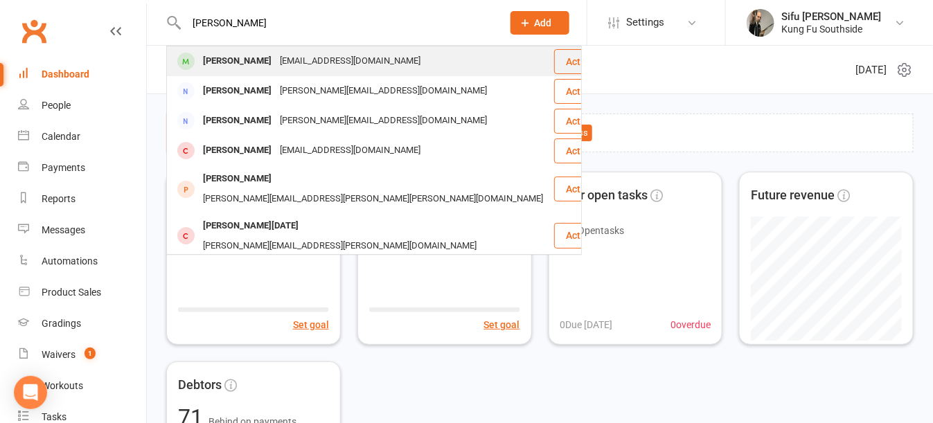
type input "[PERSON_NAME]"
click at [216, 58] on div "[PERSON_NAME]" at bounding box center [237, 61] width 77 height 20
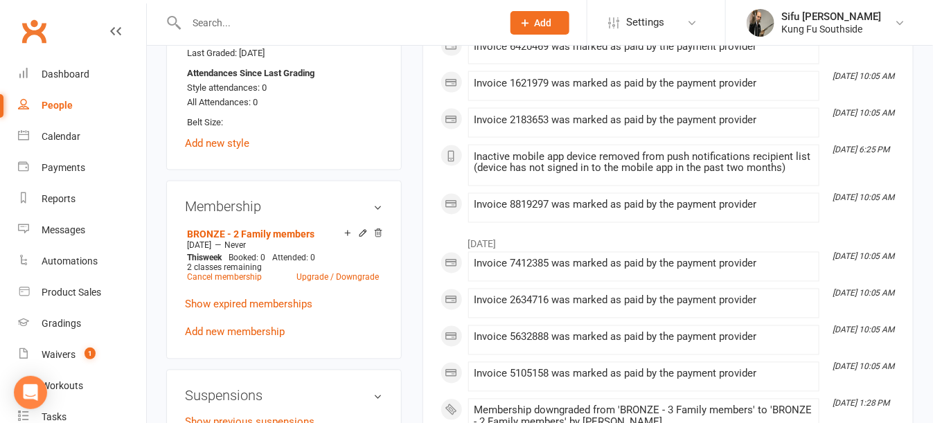
scroll to position [762, 0]
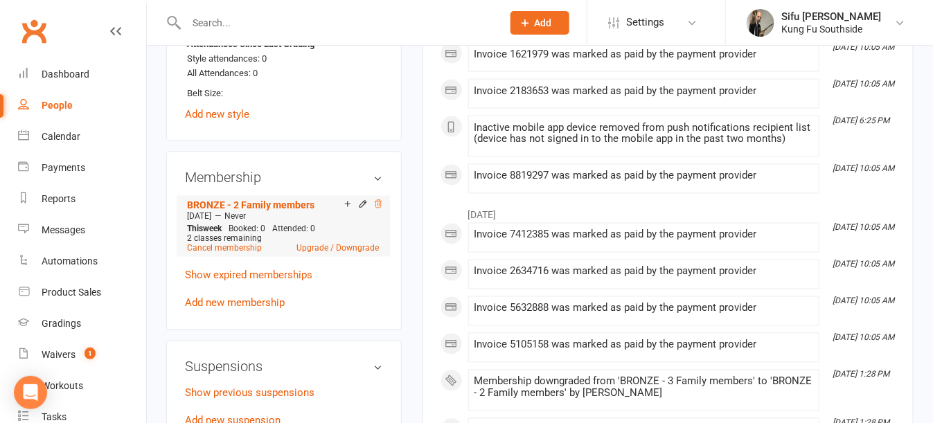
click at [375, 209] on icon at bounding box center [378, 204] width 10 height 10
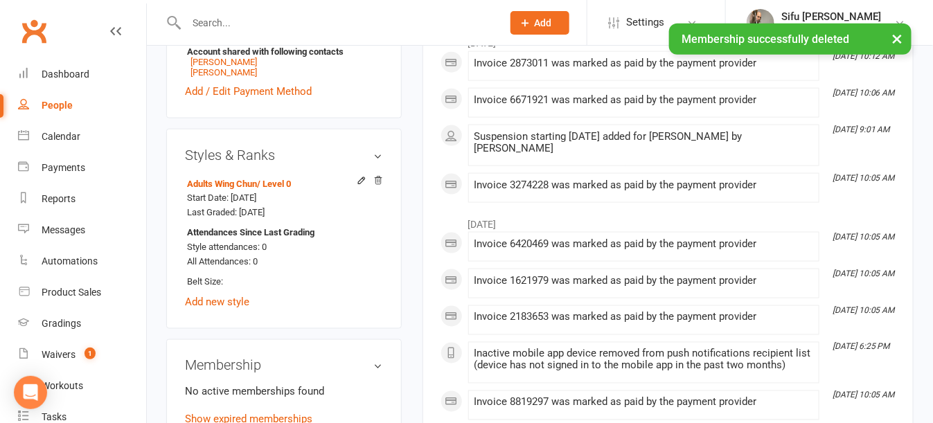
scroll to position [564, 0]
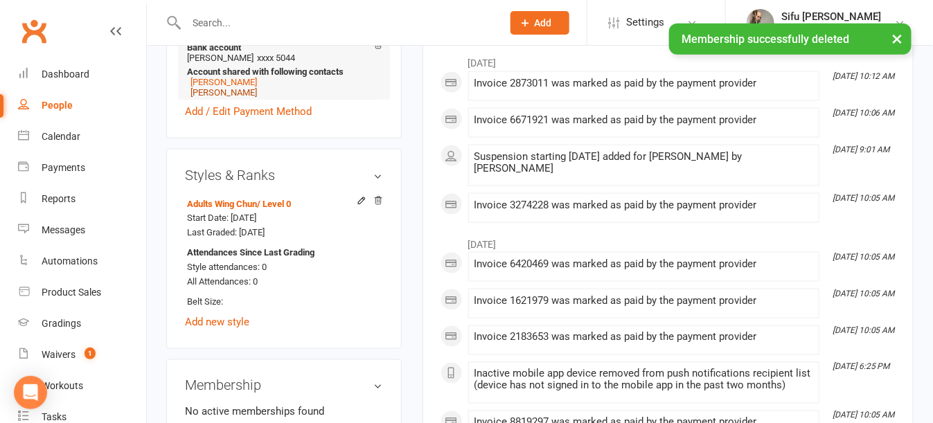
click at [205, 98] on link "[PERSON_NAME]" at bounding box center [223, 92] width 66 height 10
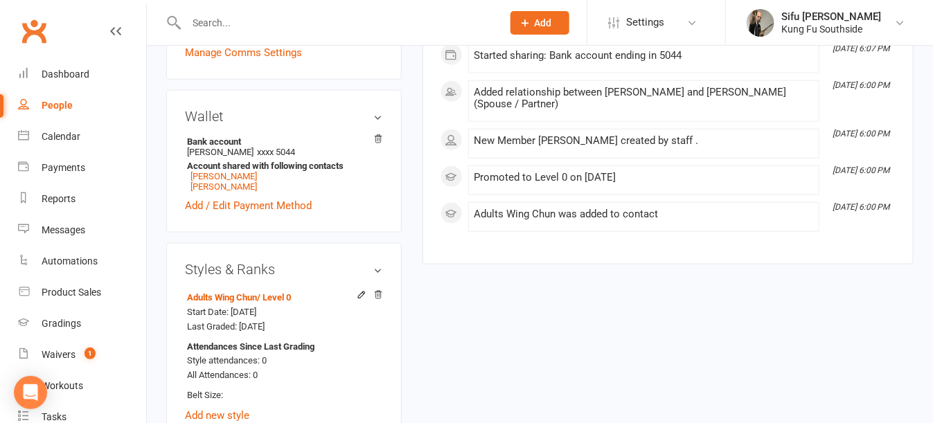
scroll to position [692, 0]
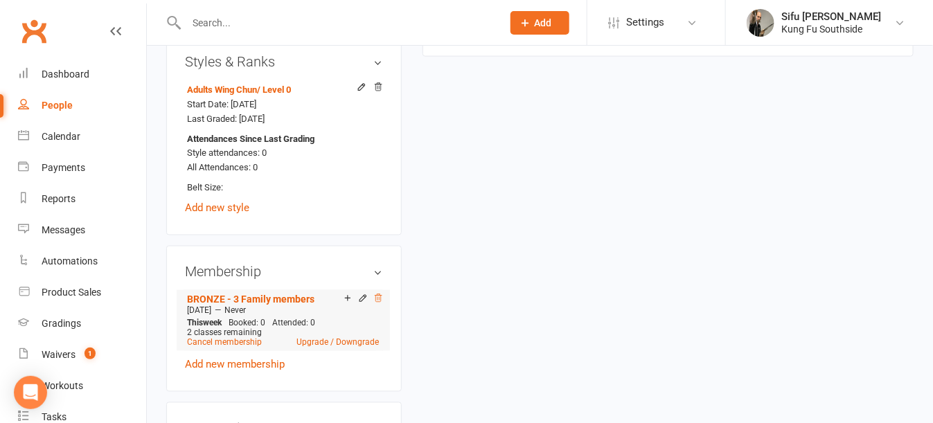
click at [378, 303] on icon at bounding box center [378, 299] width 10 height 10
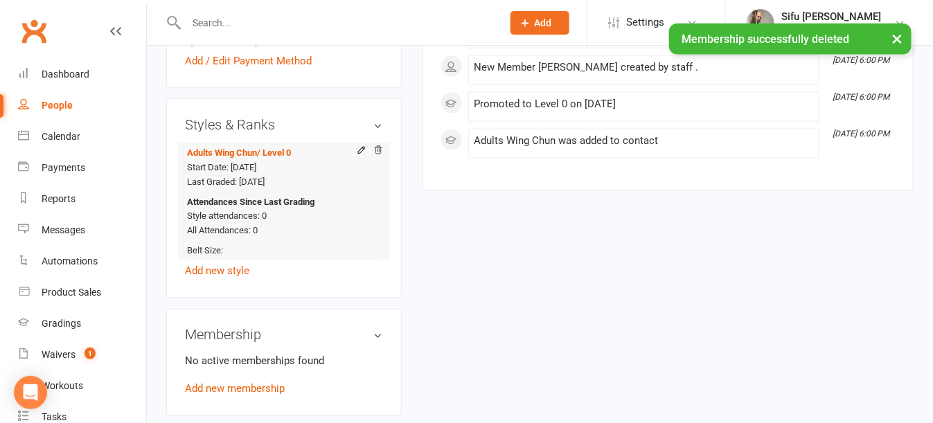
scroll to position [494, 0]
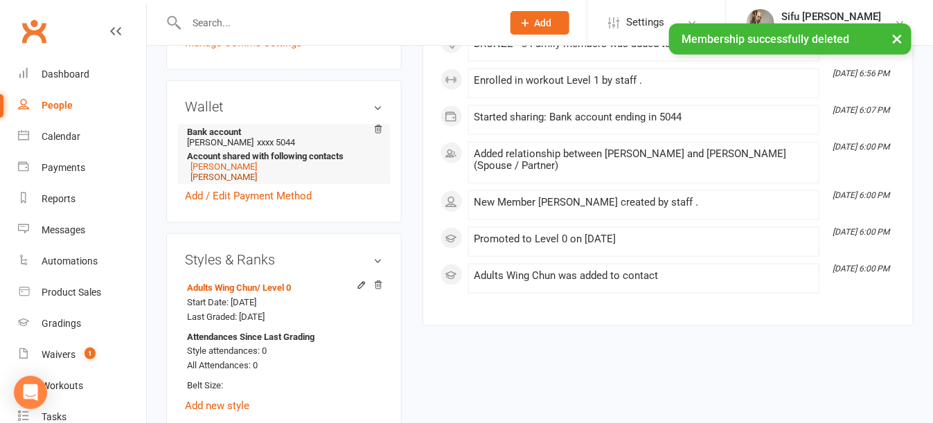
click at [206, 182] on link "[PERSON_NAME]" at bounding box center [223, 177] width 66 height 10
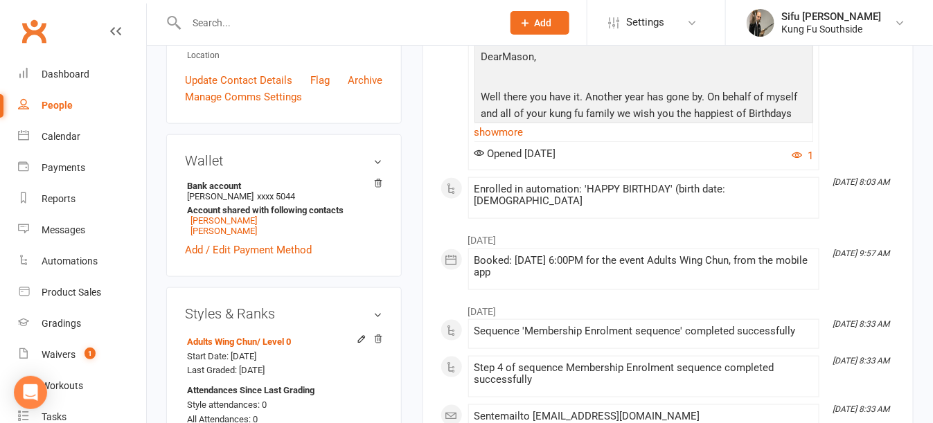
scroll to position [623, 0]
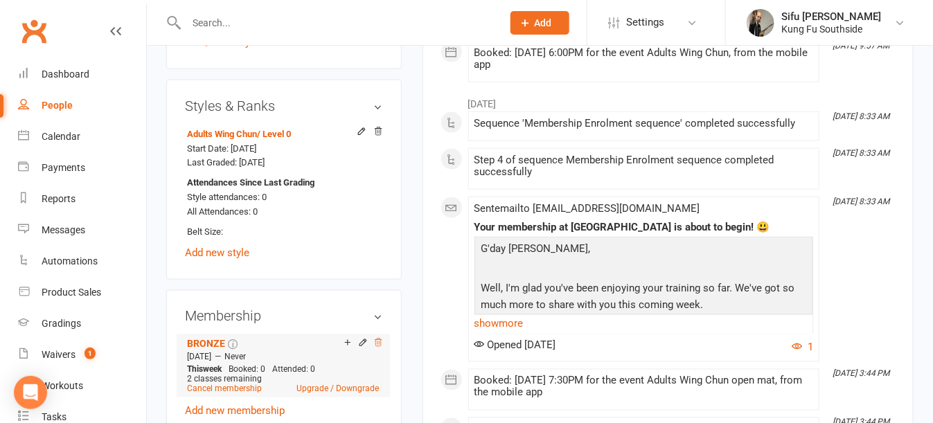
click at [377, 348] on icon at bounding box center [378, 343] width 10 height 10
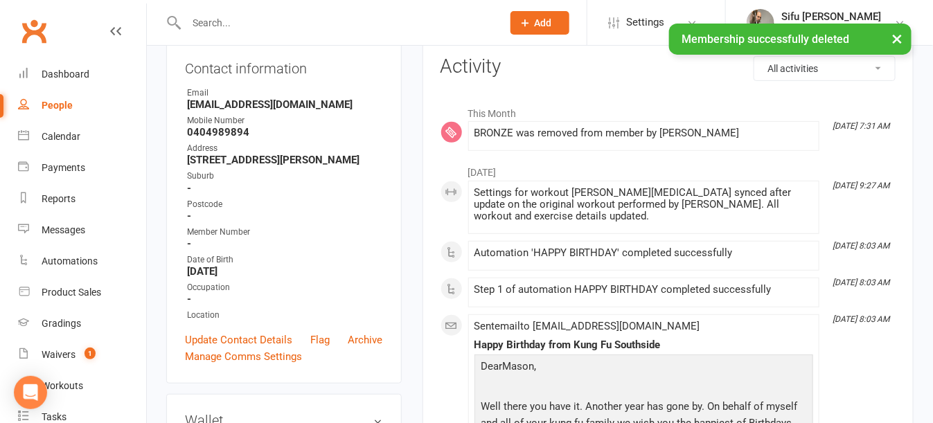
scroll to position [0, 0]
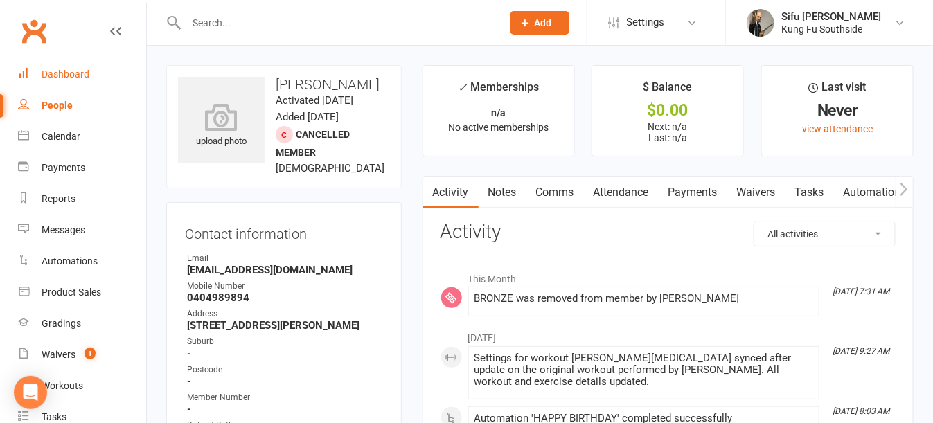
click at [44, 73] on div "Dashboard" at bounding box center [66, 74] width 48 height 11
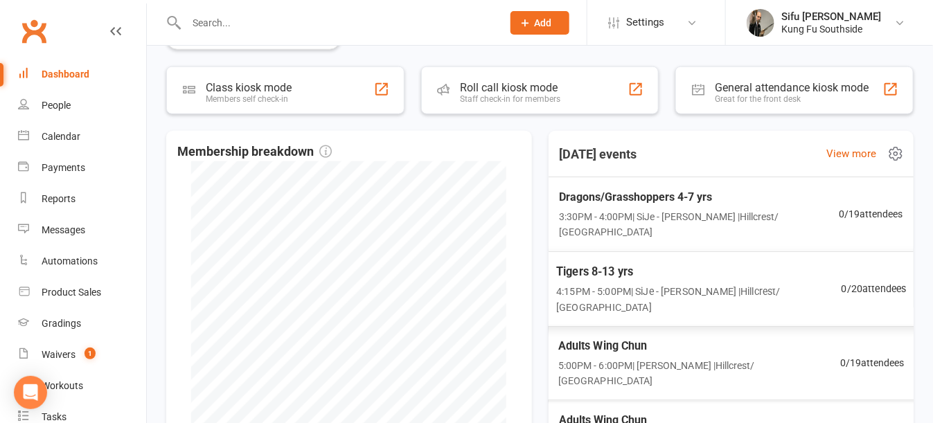
scroll to position [18, 0]
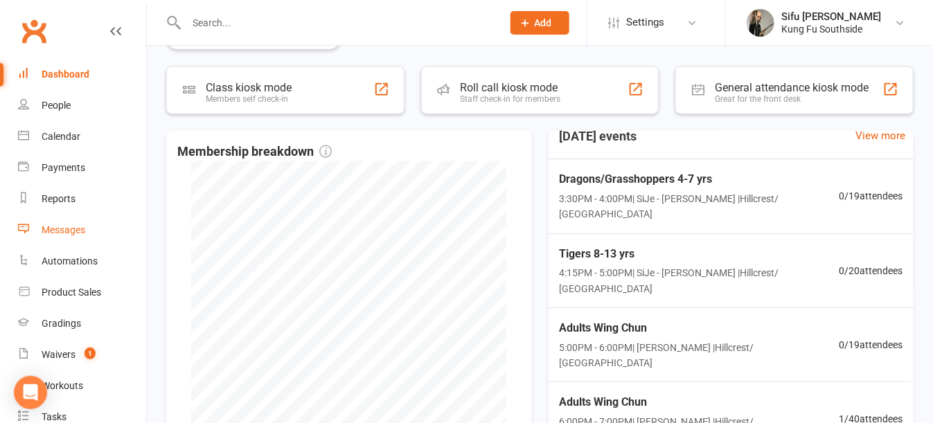
click at [64, 235] on div "Messages" at bounding box center [64, 229] width 44 height 11
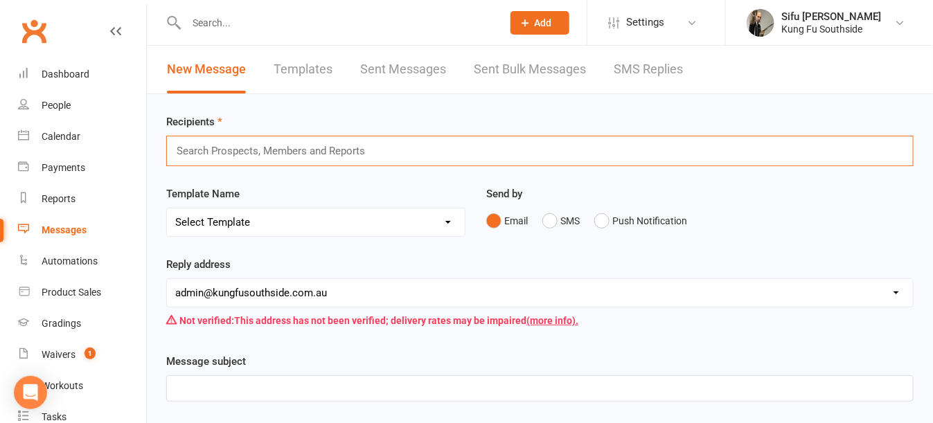
click at [229, 151] on input "text" at bounding box center [276, 151] width 203 height 18
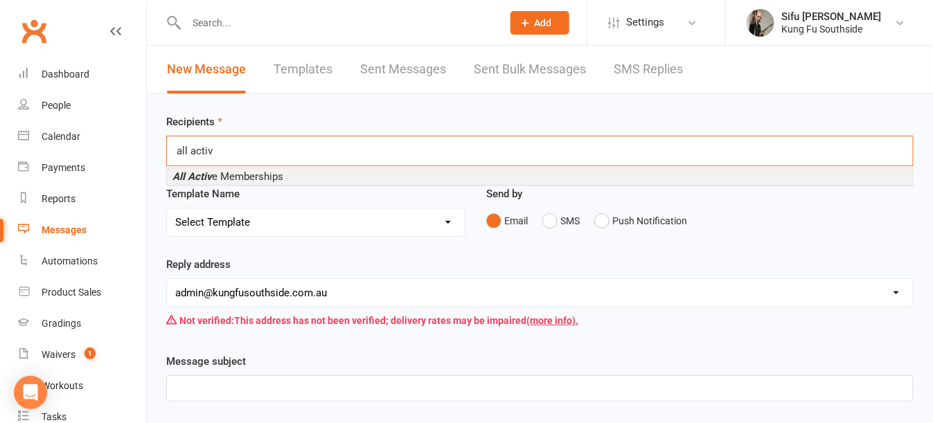
type input "all activ"
click at [267, 175] on span "All Activ e Memberships" at bounding box center [227, 176] width 111 height 12
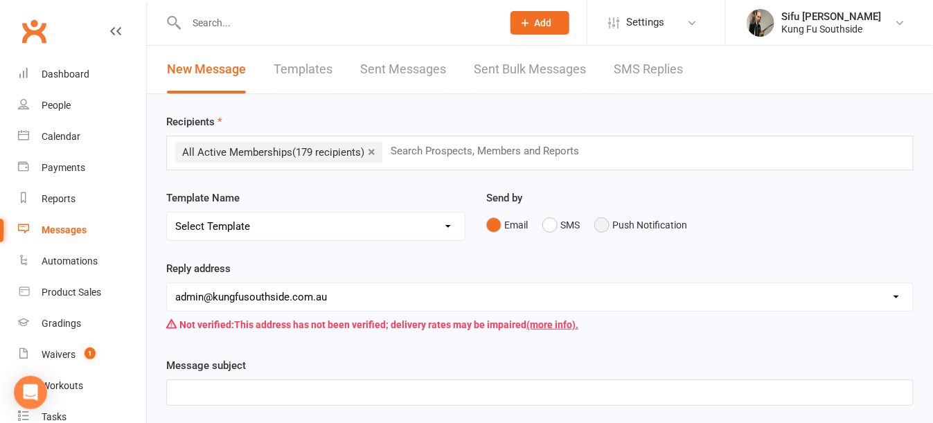
click at [601, 223] on button "Push Notification" at bounding box center [640, 225] width 93 height 26
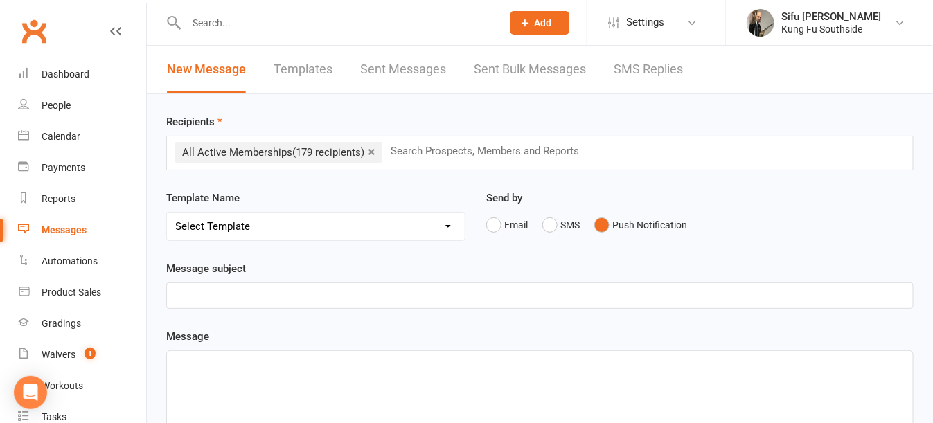
click at [305, 296] on p "﻿" at bounding box center [539, 295] width 729 height 17
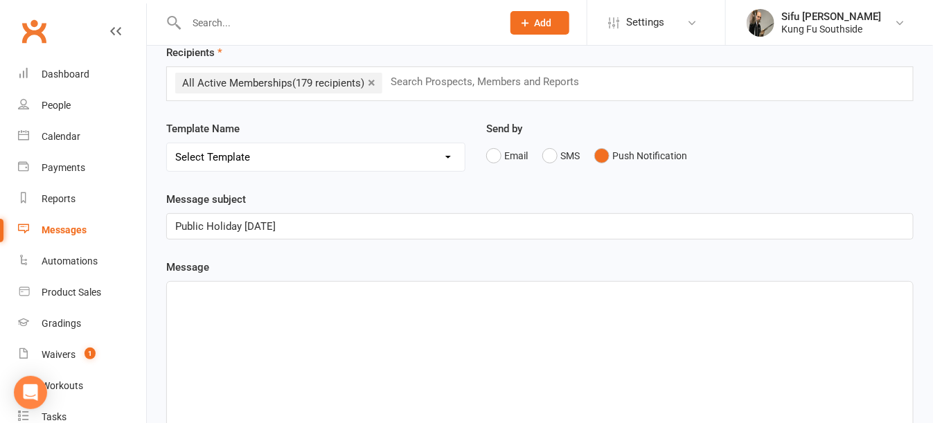
click at [190, 296] on p "﻿" at bounding box center [539, 294] width 729 height 17
click at [335, 292] on span "Just a reminder that we are closed for the [PERSON_NAME] Show day" at bounding box center [336, 294] width 323 height 12
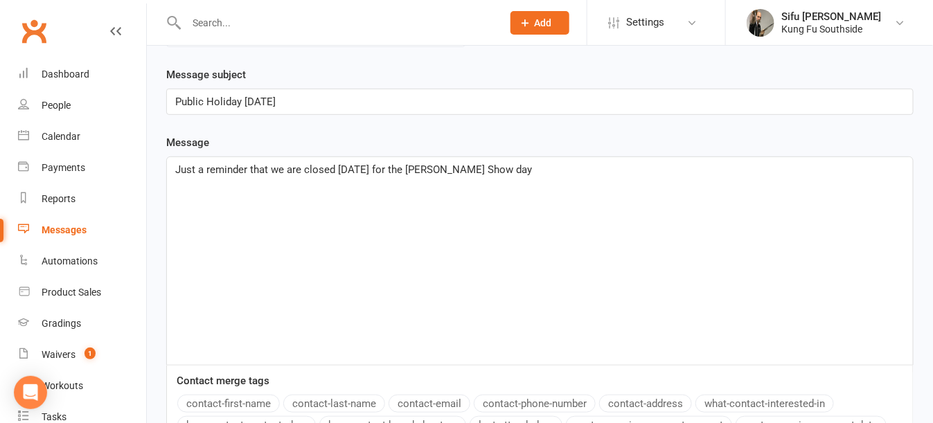
scroll to position [138, 0]
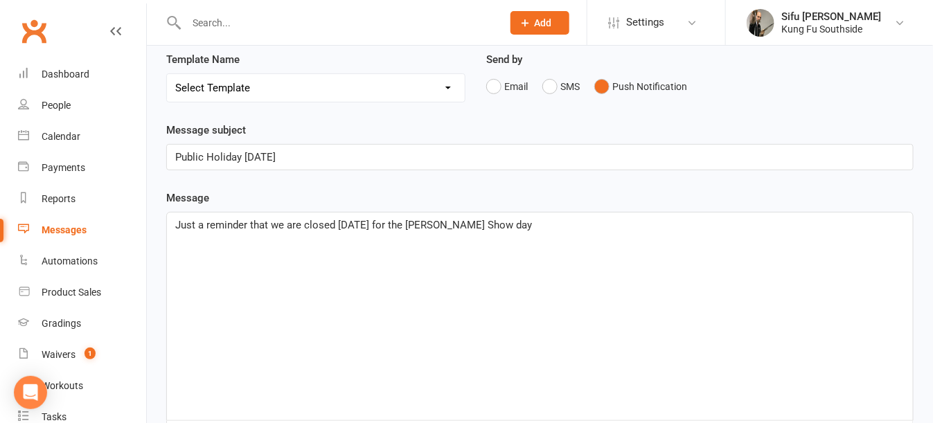
click at [173, 222] on div "Just a reminder that we are closed [DATE] for the [PERSON_NAME] Show day" at bounding box center [540, 317] width 746 height 208
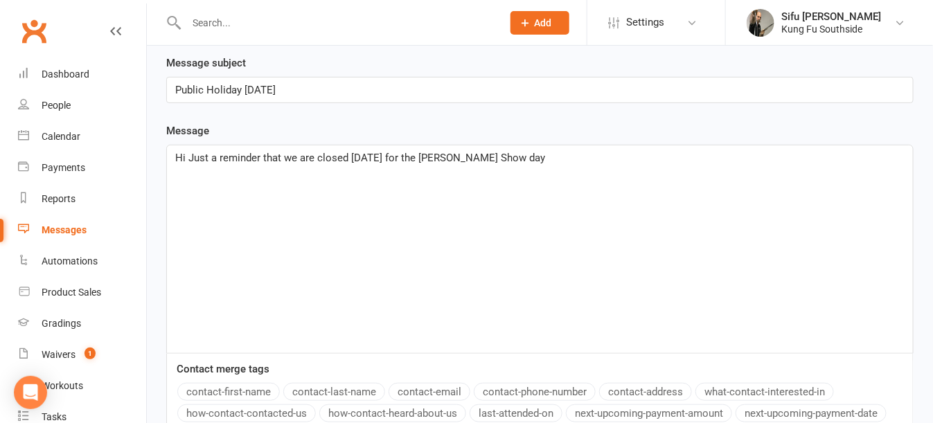
scroll to position [277, 0]
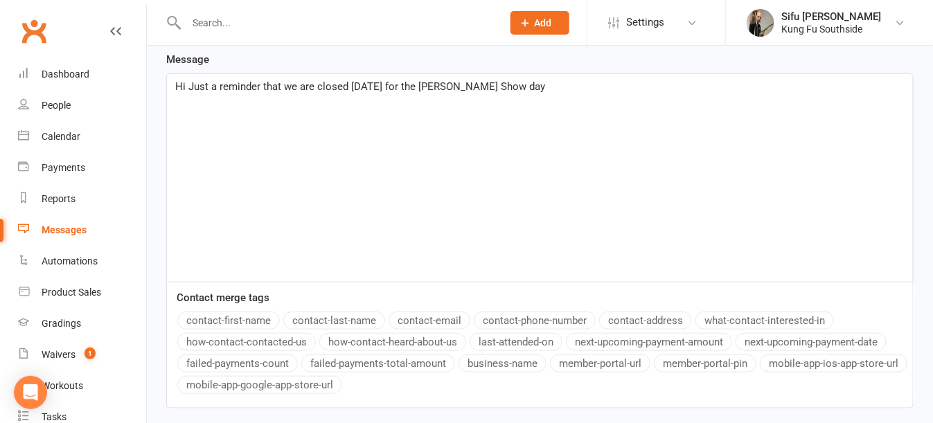
click at [238, 319] on button "contact-first-name" at bounding box center [228, 321] width 102 height 18
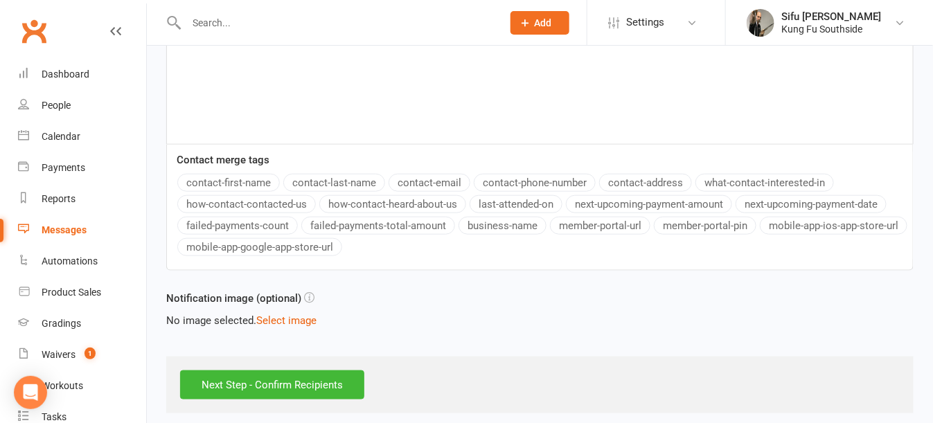
scroll to position [415, 0]
click at [289, 389] on input "Next Step - Confirm Recipients" at bounding box center [272, 384] width 184 height 29
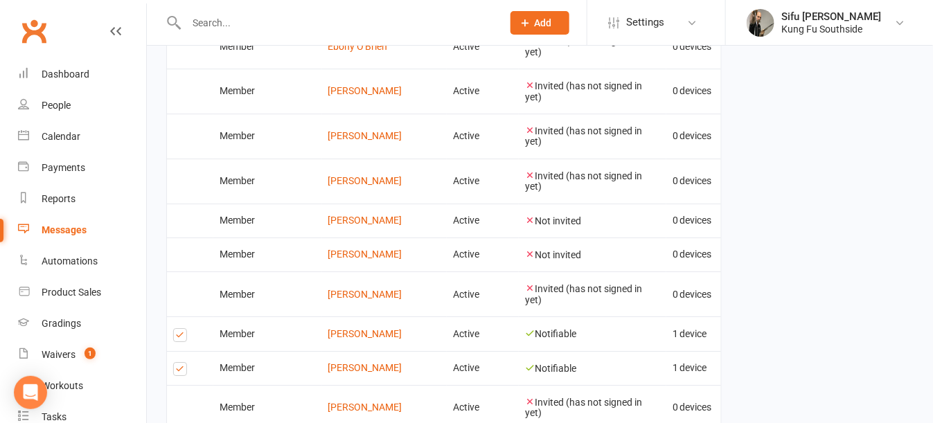
scroll to position [1454, 0]
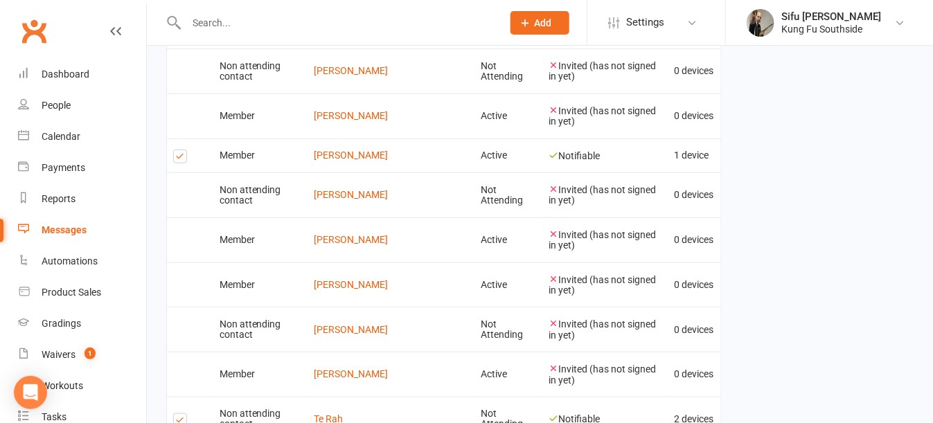
scroll to position [2266, 0]
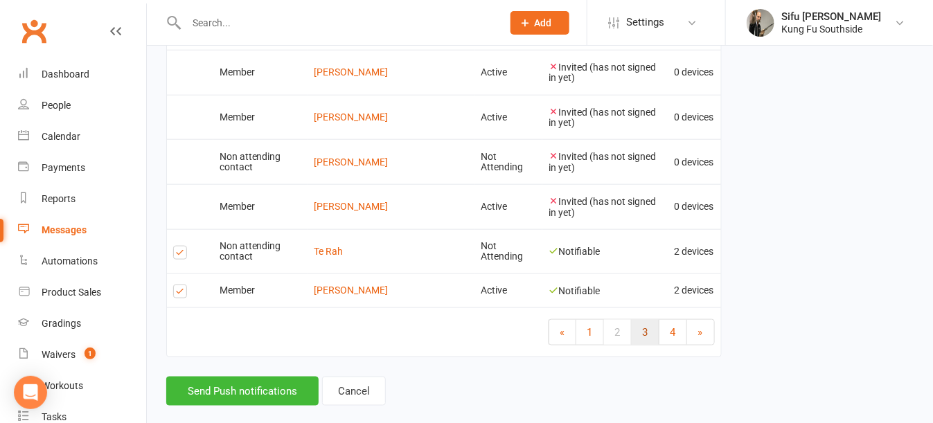
click at [647, 326] on span "3" at bounding box center [646, 332] width 6 height 12
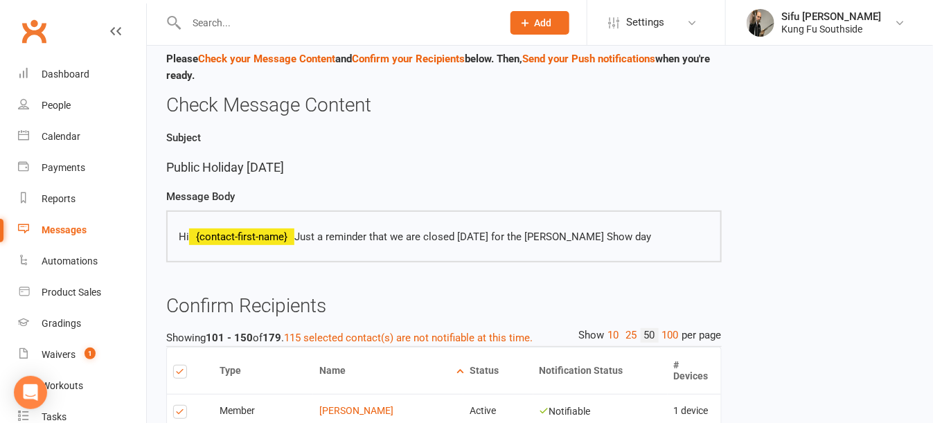
scroll to position [0, 0]
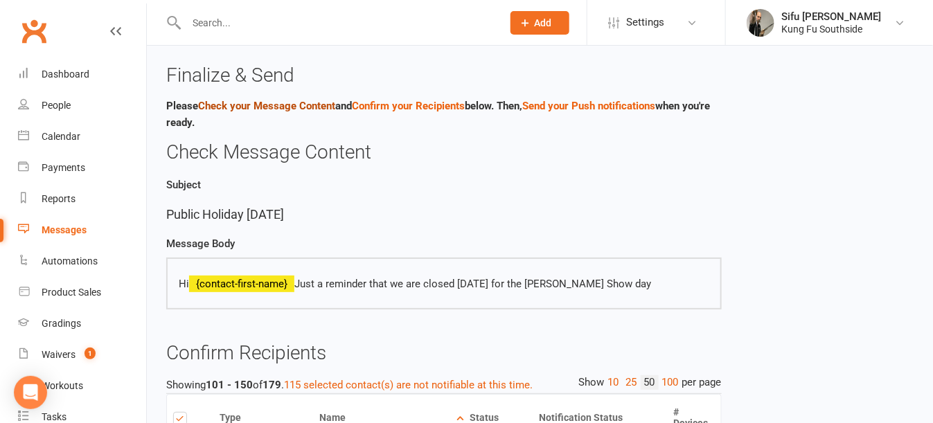
click at [308, 104] on link "Check your Message Content" at bounding box center [266, 106] width 137 height 12
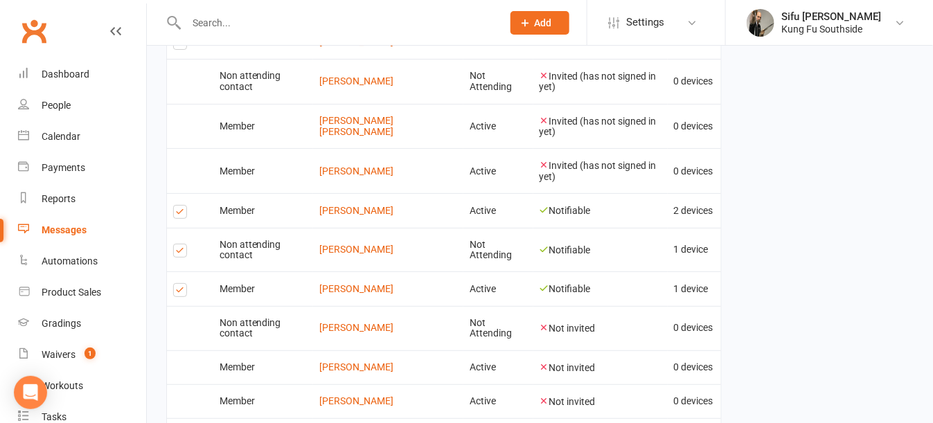
scroll to position [1832, 0]
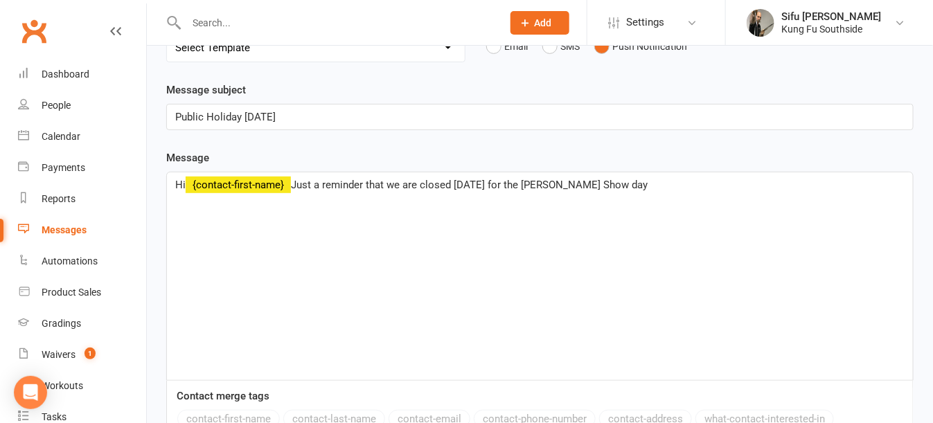
scroll to position [208, 0]
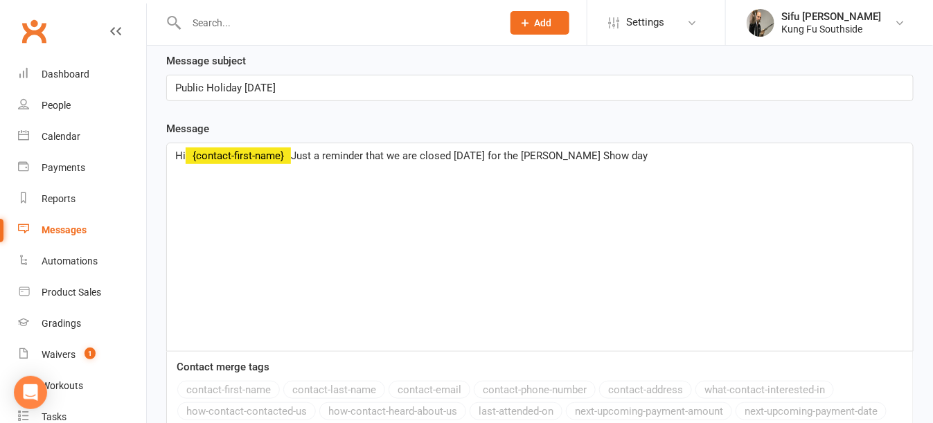
click at [620, 154] on span "Just a reminder that we are closed [DATE] for the [PERSON_NAME] Show day" at bounding box center [469, 156] width 357 height 12
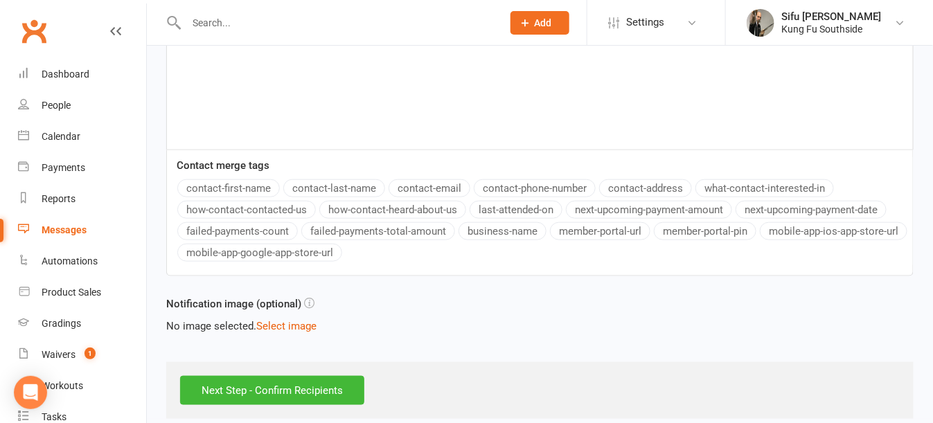
scroll to position [415, 0]
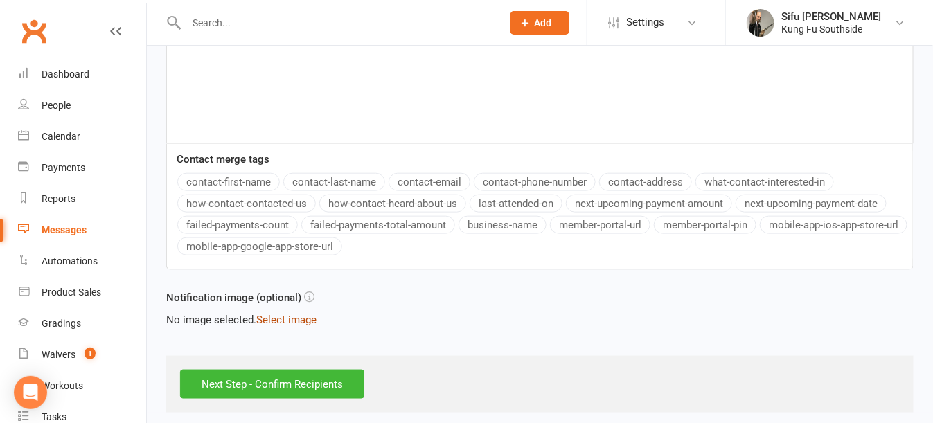
click at [267, 315] on button "Select image" at bounding box center [286, 320] width 60 height 17
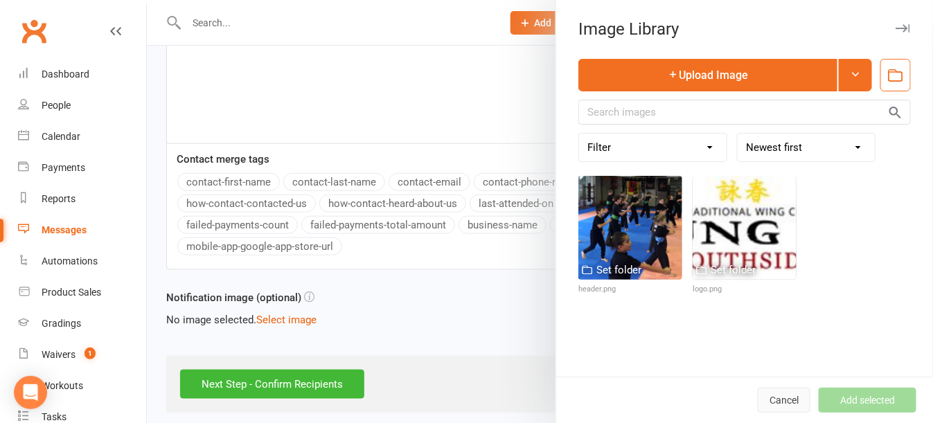
click at [760, 410] on button "Cancel" at bounding box center [784, 400] width 53 height 25
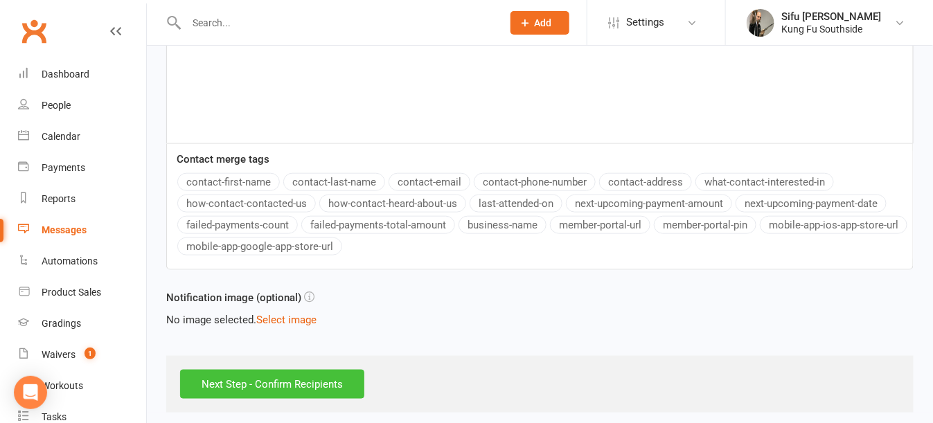
click at [328, 377] on input "Next Step - Confirm Recipients" at bounding box center [272, 384] width 184 height 29
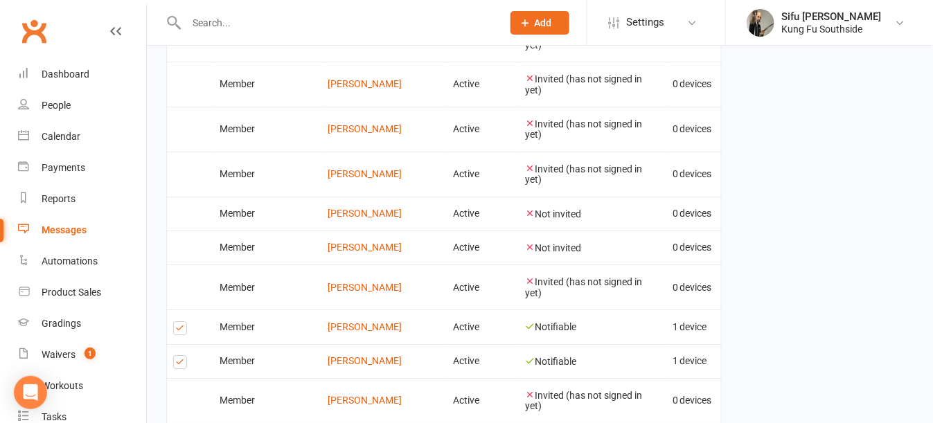
scroll to position [1800, 0]
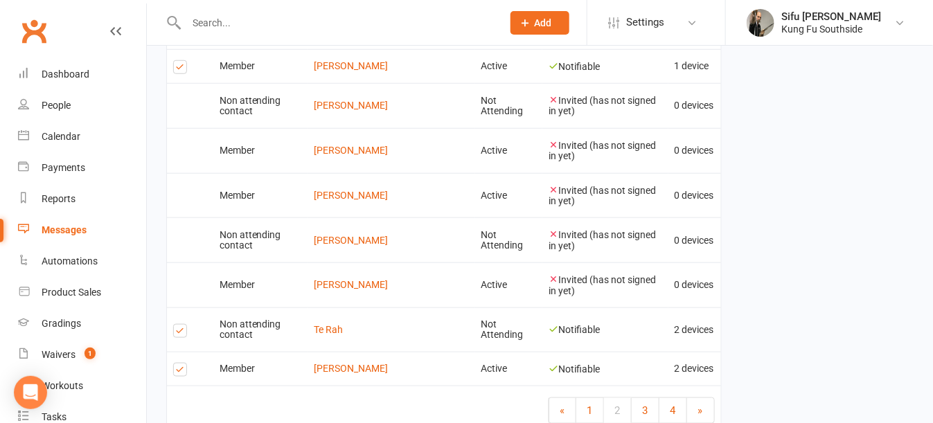
scroll to position [2219, 0]
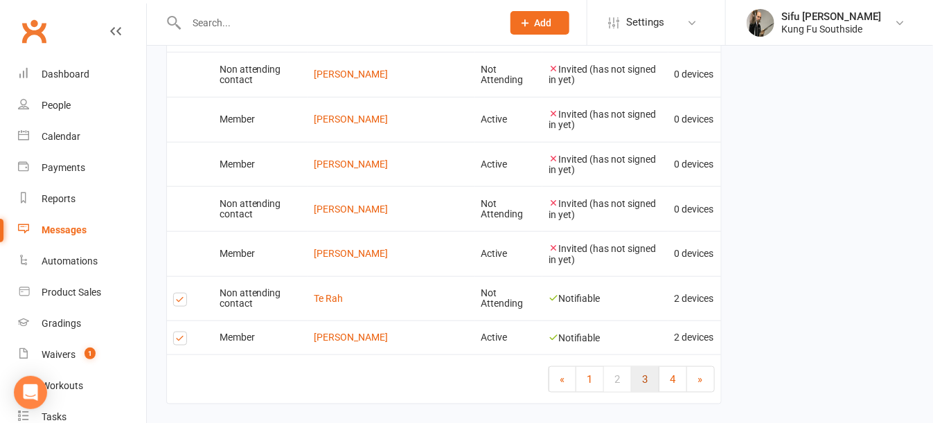
click at [645, 373] on span "3" at bounding box center [646, 379] width 6 height 12
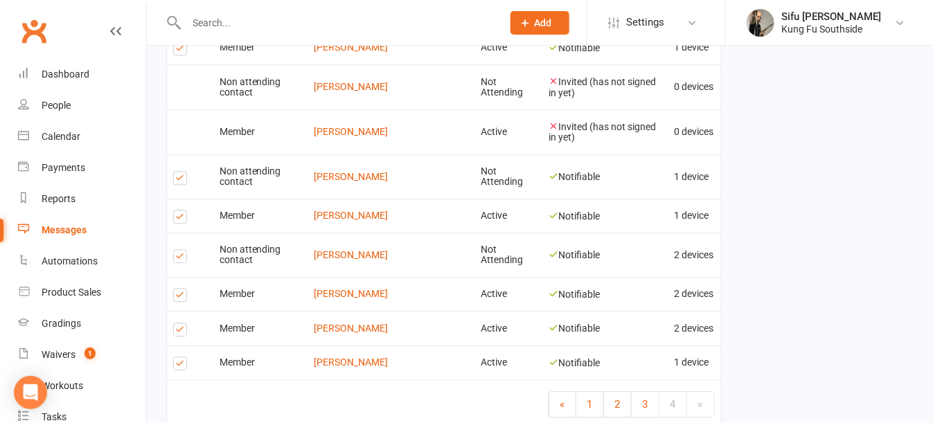
scroll to position [1256, 0]
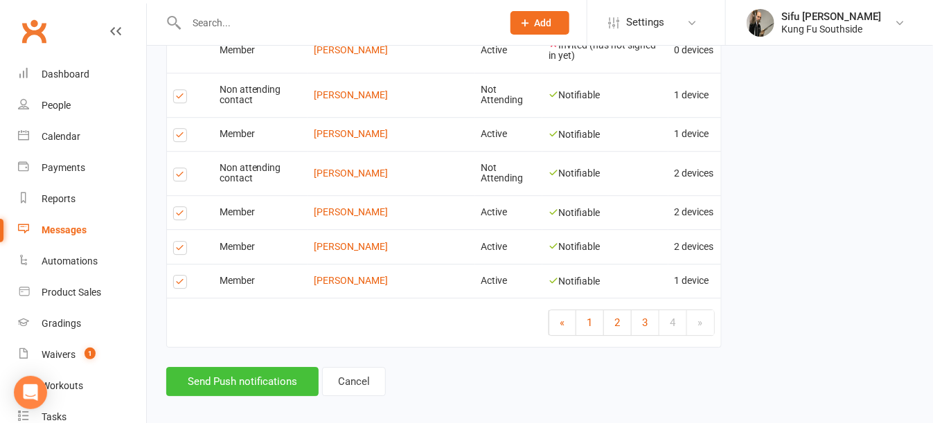
click at [274, 367] on button "Send Push notifications" at bounding box center [242, 381] width 152 height 29
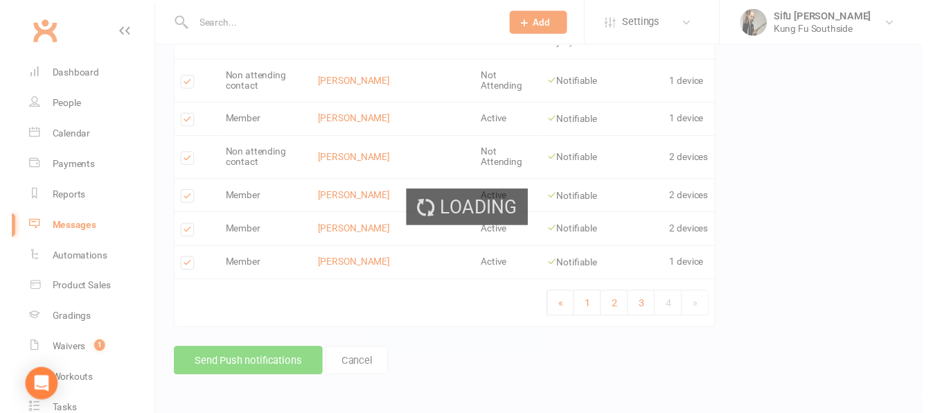
scroll to position [1240, 0]
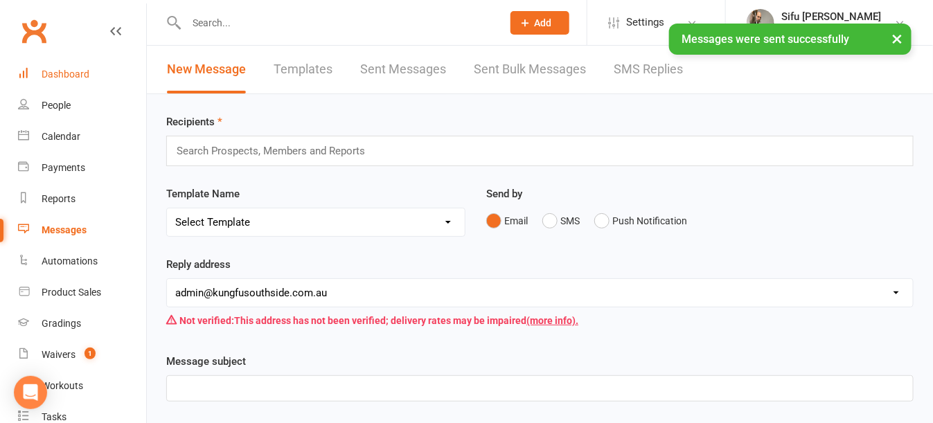
click at [84, 71] on div "Dashboard" at bounding box center [66, 74] width 48 height 11
